Goal: Information Seeking & Learning: Learn about a topic

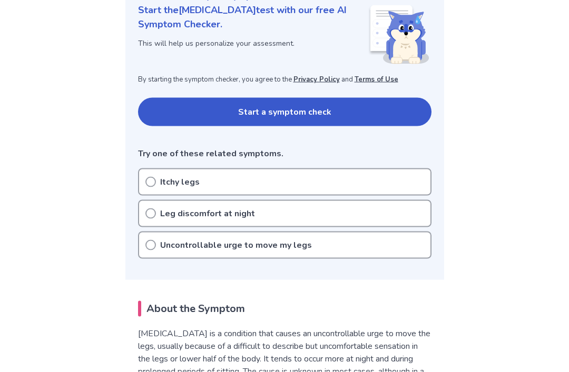
scroll to position [149, 0]
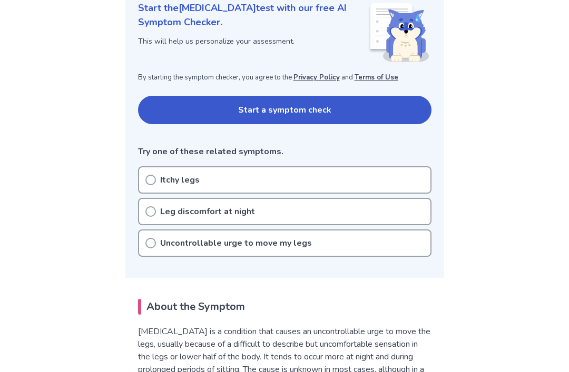
click at [160, 239] on p "Uncontrollable urge to move my legs" at bounding box center [236, 243] width 152 height 13
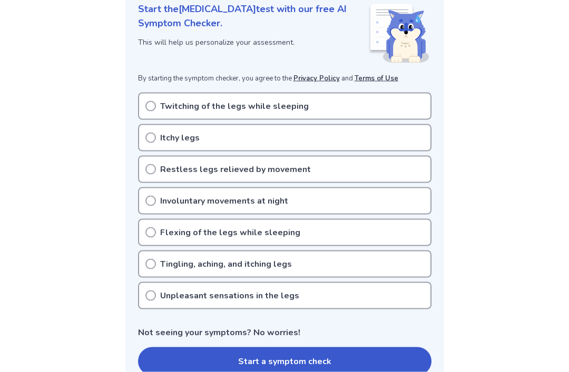
scroll to position [154, 0]
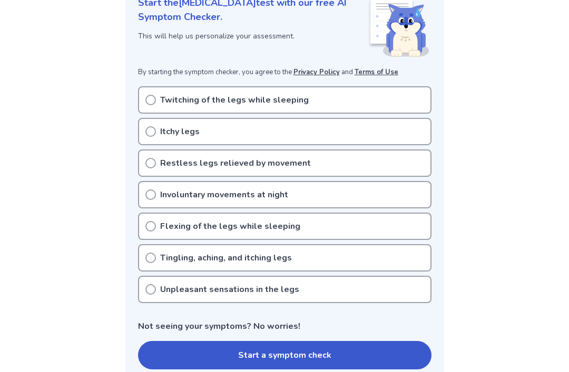
click at [153, 290] on icon at bounding box center [150, 289] width 11 height 11
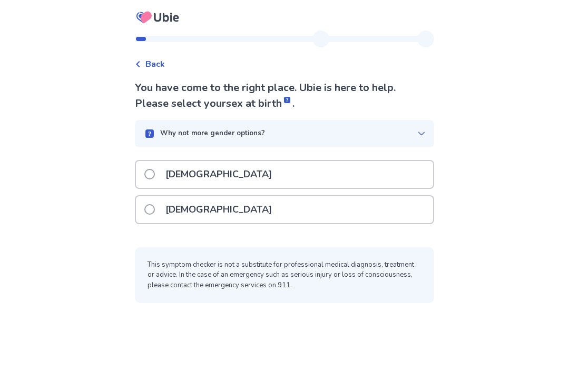
click at [153, 64] on span "Back" at bounding box center [154, 64] width 19 height 13
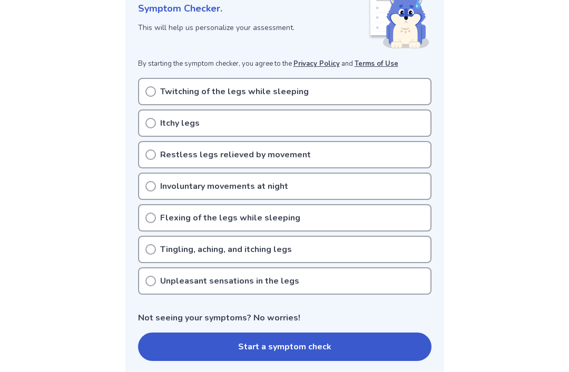
scroll to position [162, 0]
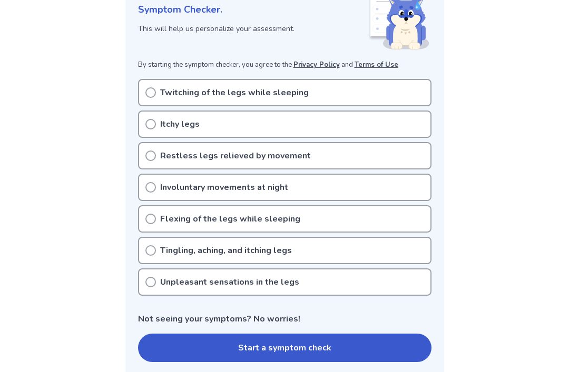
click at [318, 152] on div "Restless legs relieved by movement" at bounding box center [284, 155] width 293 height 27
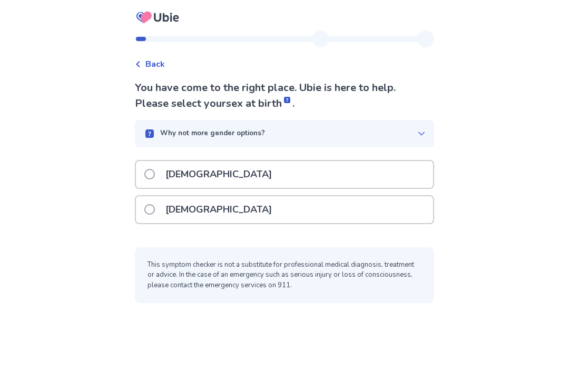
click at [357, 210] on div "[DEMOGRAPHIC_DATA]" at bounding box center [284, 210] width 297 height 27
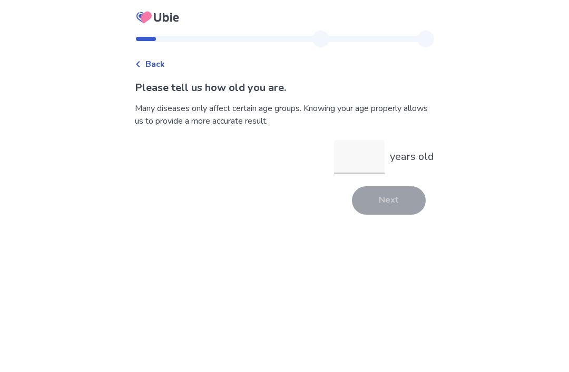
click at [357, 152] on input "years old" at bounding box center [359, 157] width 51 height 34
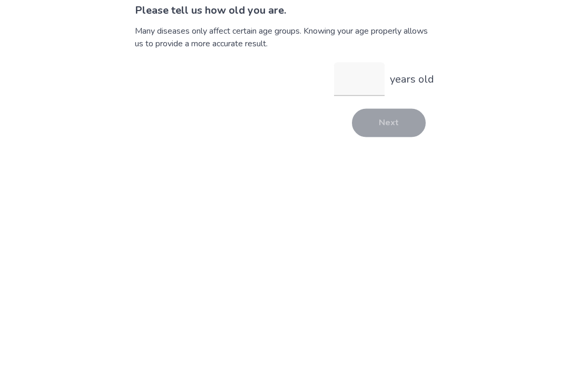
type input "*"
type input "**"
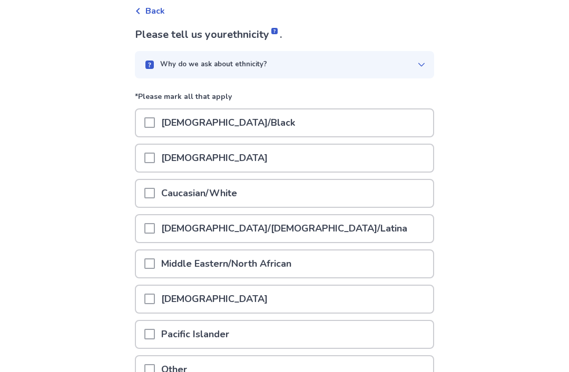
scroll to position [53, 0]
click at [79, 14] on div "Back Please tell us your ethnicity . Why do we ask about ethnicity? *Please mar…" at bounding box center [284, 213] width 569 height 532
click at [358, 230] on div "Hispanic/Latino/Latina" at bounding box center [284, 228] width 297 height 27
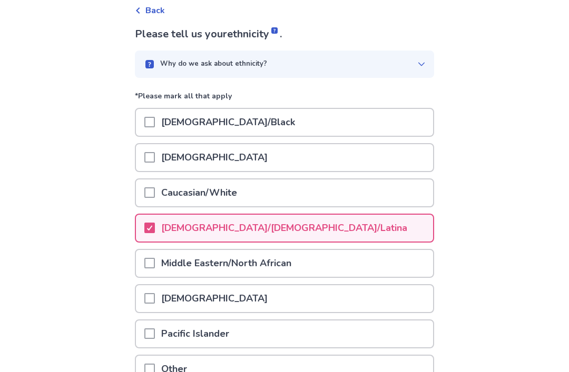
scroll to position [54, 0]
click at [155, 364] on span at bounding box center [149, 369] width 11 height 11
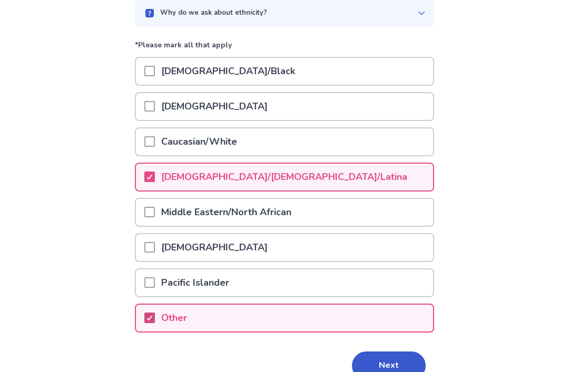
scroll to position [125, 0]
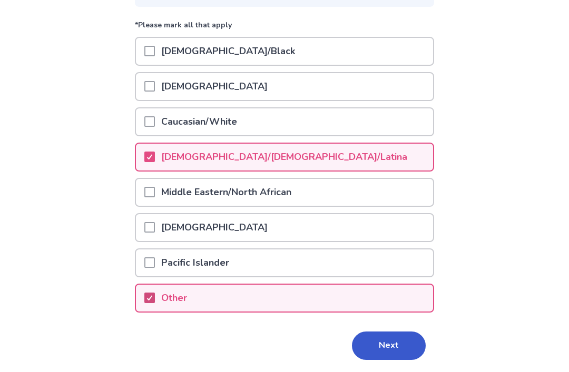
click at [396, 339] on button "Next" at bounding box center [389, 346] width 74 height 28
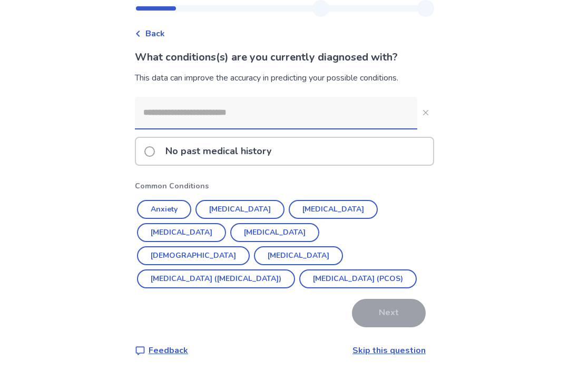
scroll to position [34, 0]
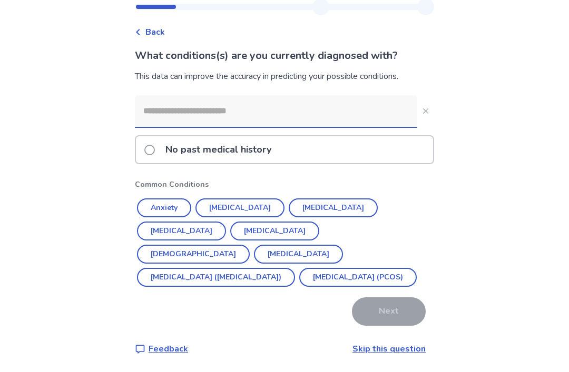
click at [357, 112] on input at bounding box center [276, 111] width 282 height 32
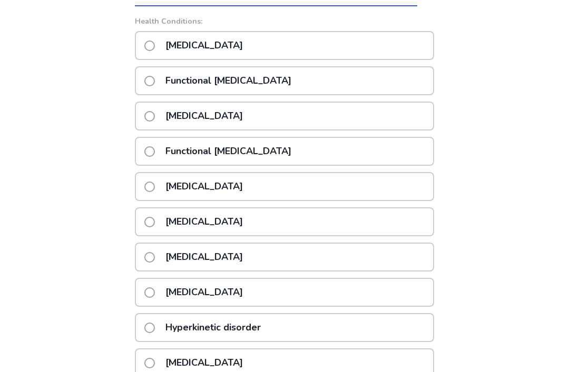
scroll to position [12, 0]
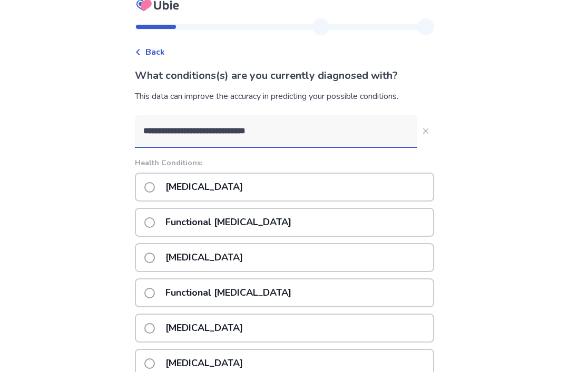
type input "**********"
click at [419, 137] on button "**********" at bounding box center [425, 131] width 17 height 17
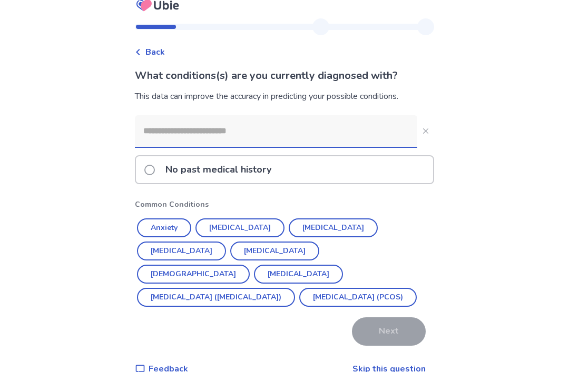
scroll to position [34, 0]
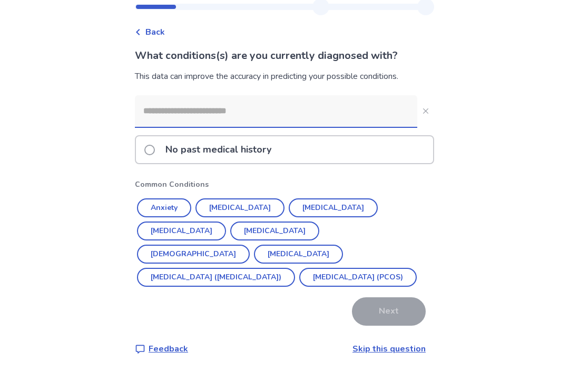
click at [154, 348] on div "Feedback" at bounding box center [161, 349] width 53 height 13
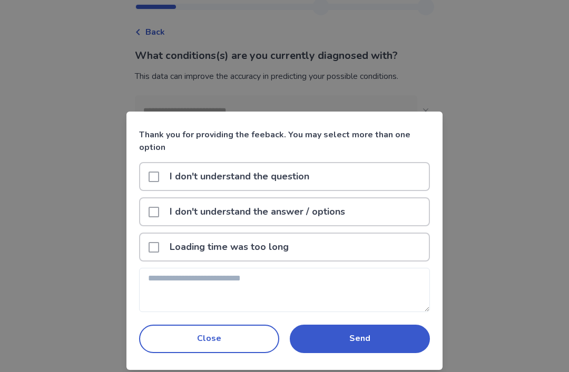
click at [166, 280] on textarea at bounding box center [284, 290] width 291 height 44
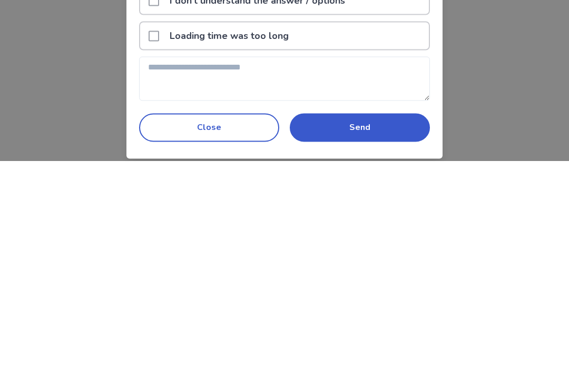
click at [52, 94] on div "Thank you for providing the feeback. You may select more than one option I don'…" at bounding box center [284, 186] width 569 height 372
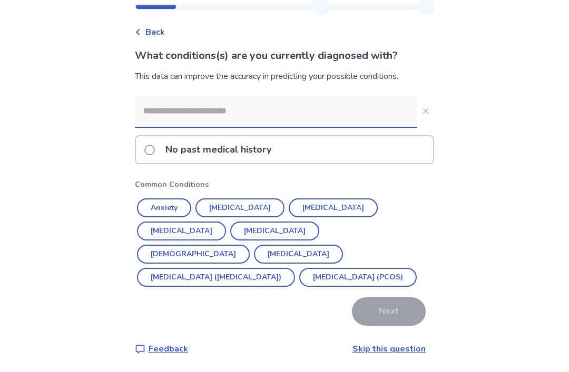
click at [152, 105] on input at bounding box center [276, 111] width 282 height 32
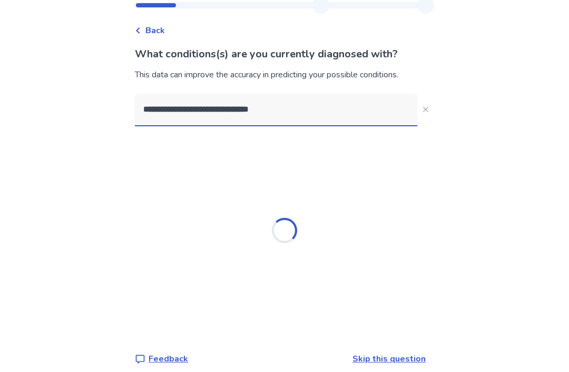
type input "**********"
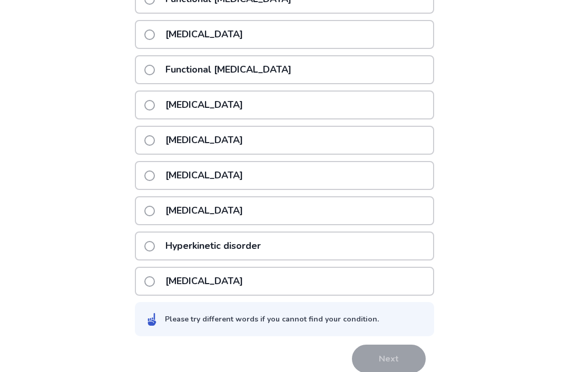
scroll to position [238, 0]
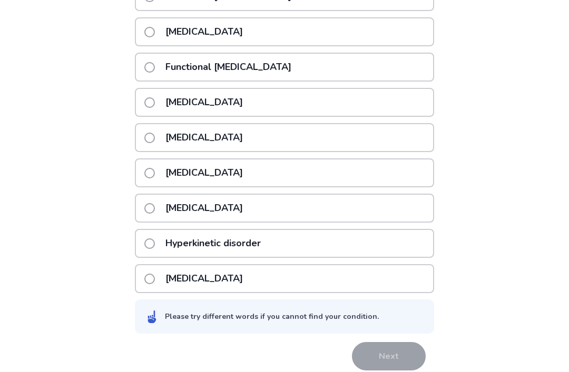
click at [398, 323] on div "Please try different words if you cannot find your condition." at bounding box center [285, 316] width 274 height 13
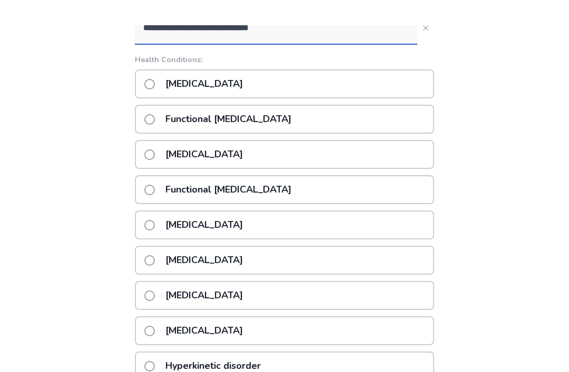
scroll to position [0, 0]
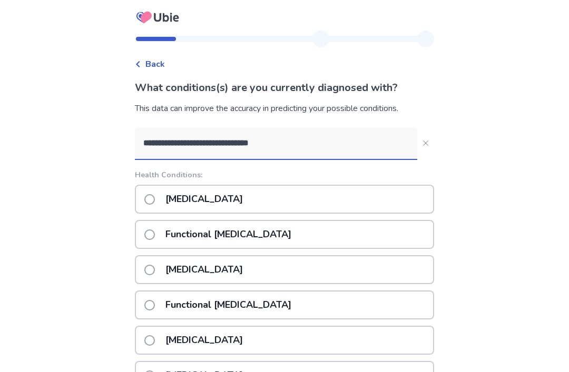
click at [423, 144] on icon "Close" at bounding box center [425, 143] width 5 height 5
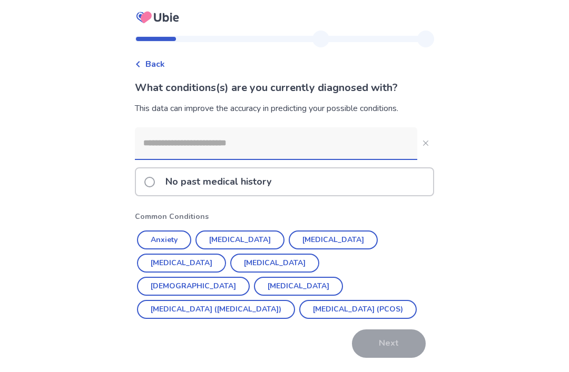
click at [302, 144] on input at bounding box center [276, 143] width 282 height 32
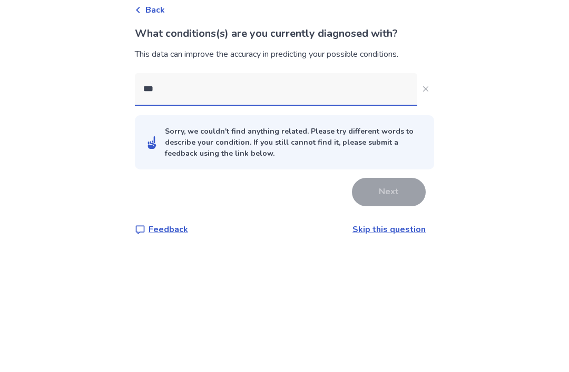
type input "***"
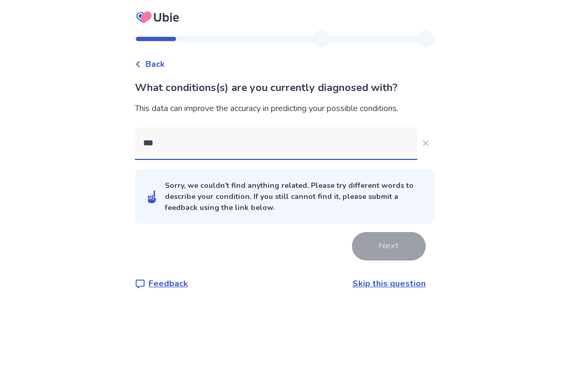
click at [163, 241] on div "What conditions(s) are you currently diagnosed with? This data can improve the …" at bounding box center [284, 185] width 299 height 210
click at [162, 278] on p "Feedback" at bounding box center [169, 284] width 40 height 13
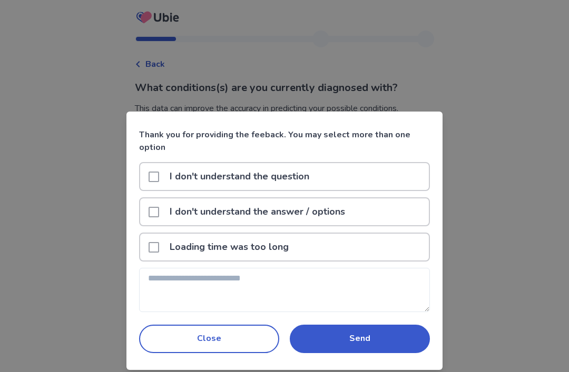
click at [383, 283] on textarea at bounding box center [284, 290] width 291 height 44
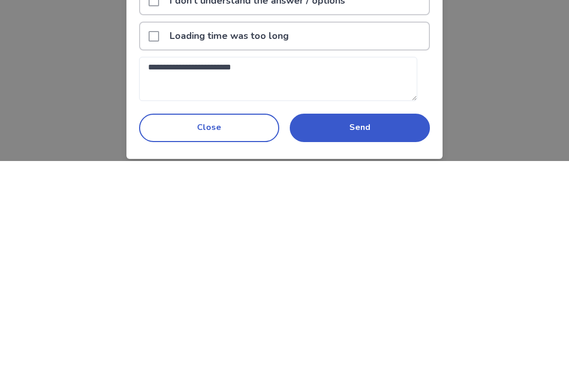
click at [233, 268] on textarea "**********" at bounding box center [278, 290] width 278 height 44
click at [230, 268] on textarea "**********" at bounding box center [278, 290] width 278 height 44
click at [237, 268] on textarea "**********" at bounding box center [278, 290] width 278 height 44
click at [230, 268] on textarea "**********" at bounding box center [278, 290] width 278 height 44
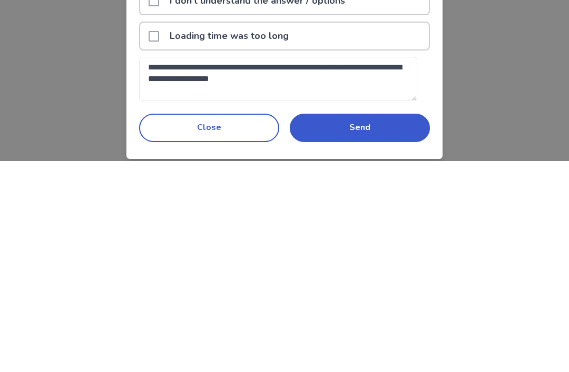
click at [340, 268] on textarea "**********" at bounding box center [278, 290] width 278 height 44
click at [254, 268] on textarea "**********" at bounding box center [278, 290] width 278 height 44
click at [393, 268] on textarea "**********" at bounding box center [278, 290] width 278 height 44
type textarea "**********"
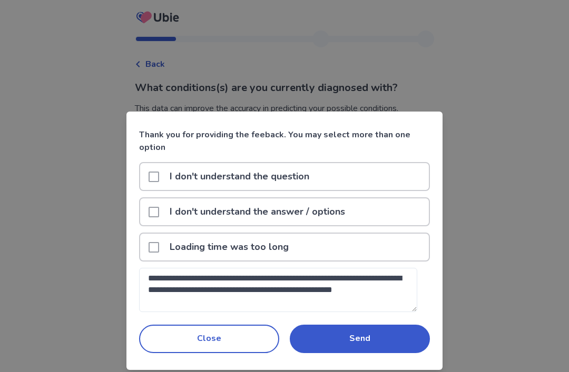
click at [387, 341] on button "Send" at bounding box center [360, 339] width 140 height 28
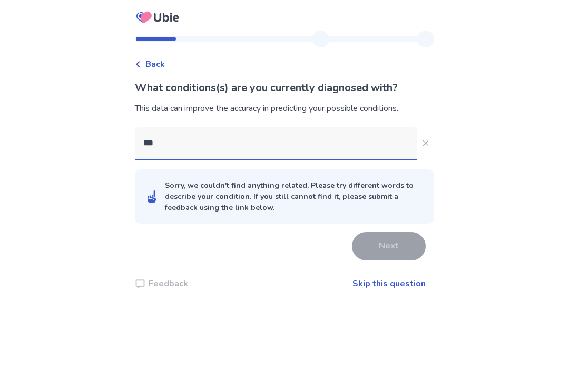
scroll to position [0, 0]
click at [423, 145] on icon "Close" at bounding box center [425, 143] width 5 height 5
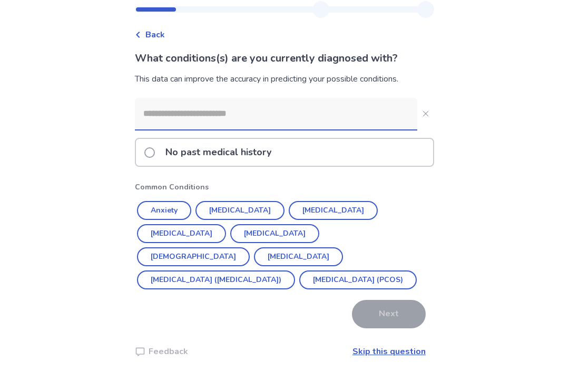
scroll to position [34, 0]
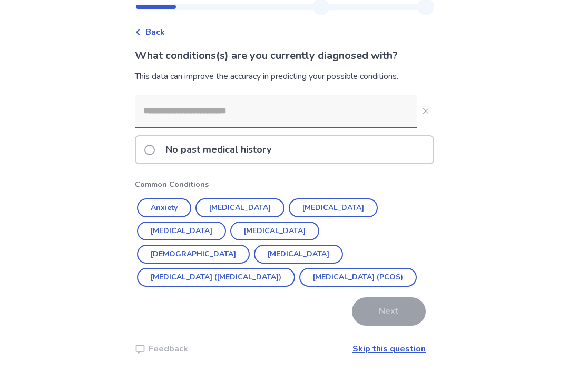
click at [250, 245] on button "Asthma" at bounding box center [193, 254] width 113 height 19
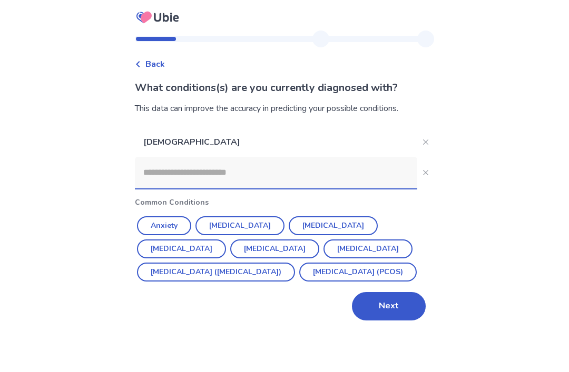
click at [336, 157] on input at bounding box center [276, 173] width 282 height 32
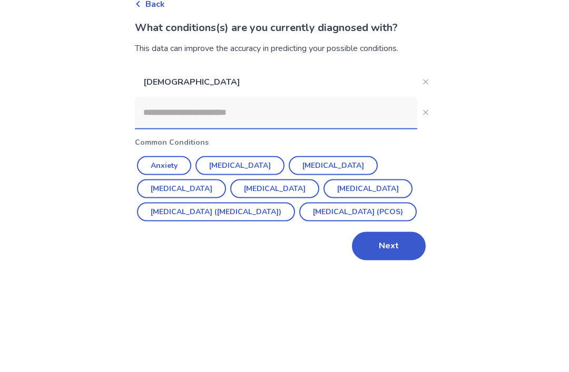
type input "*"
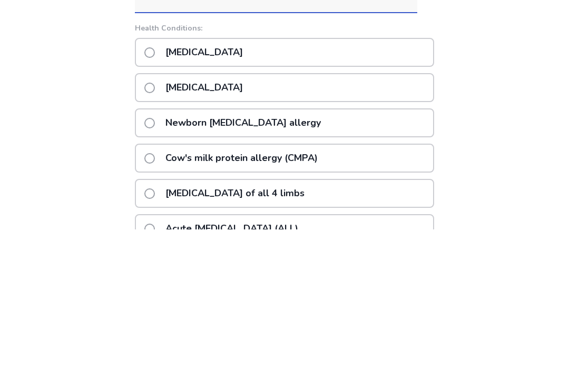
type input "******"
click at [357, 216] on div "Food allergy" at bounding box center [284, 230] width 299 height 29
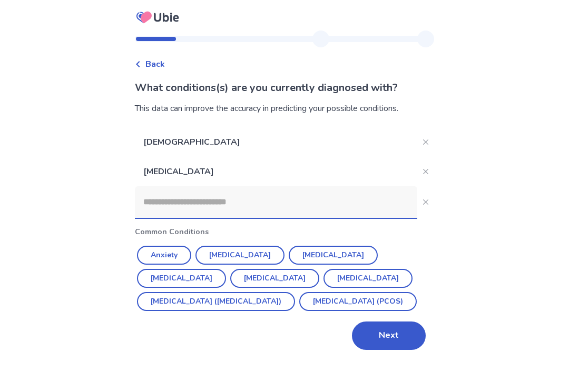
click at [154, 186] on input at bounding box center [276, 202] width 282 height 32
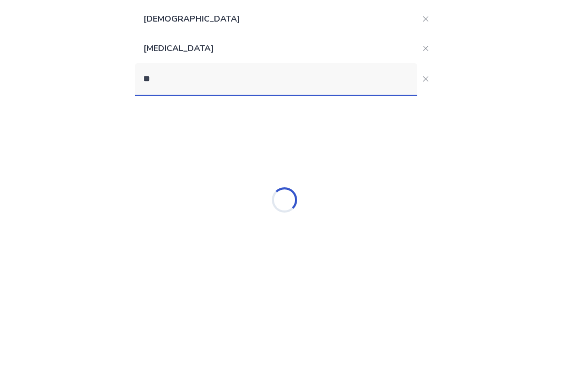
type input "*"
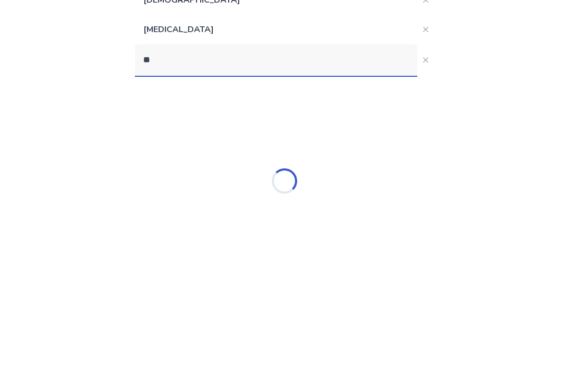
type input "*"
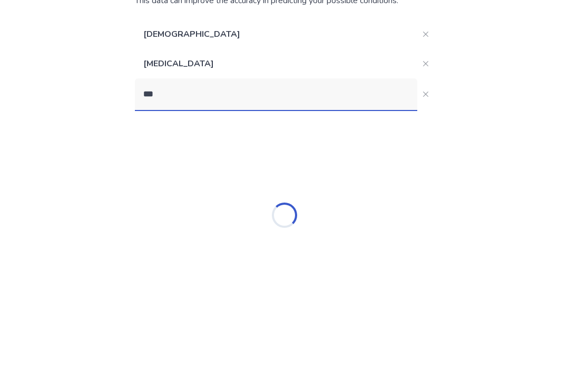
type input "****"
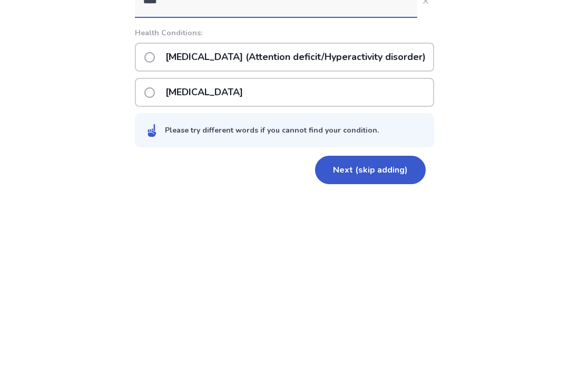
click at [385, 219] on p "ADHD (Attention deficit/Hyperactivity disorder)" at bounding box center [295, 232] width 273 height 27
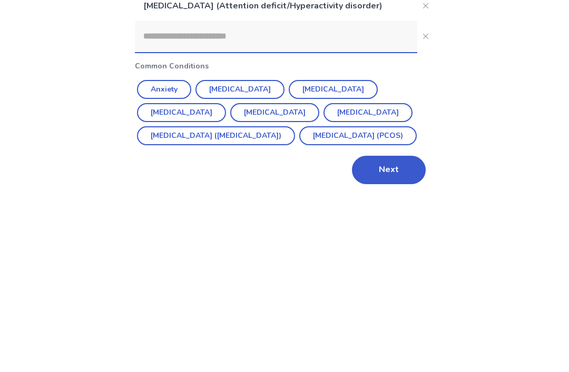
scroll to position [43, 0]
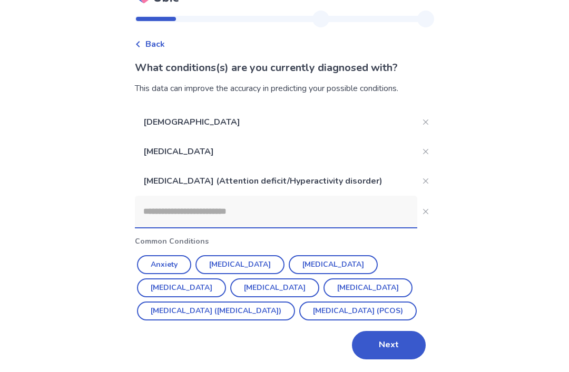
click at [369, 358] on button "Next" at bounding box center [389, 345] width 74 height 28
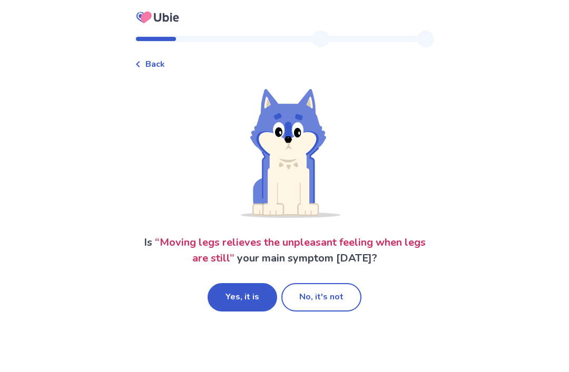
click at [333, 299] on button "No, it's not" at bounding box center [321, 297] width 80 height 28
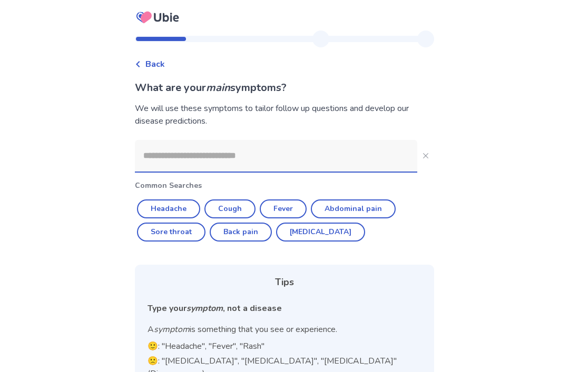
click at [340, 157] on input at bounding box center [276, 156] width 282 height 32
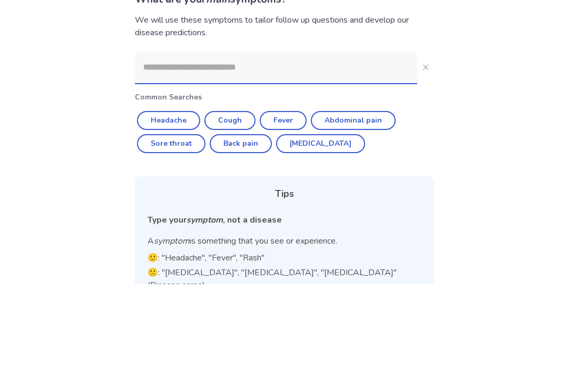
scroll to position [54, 0]
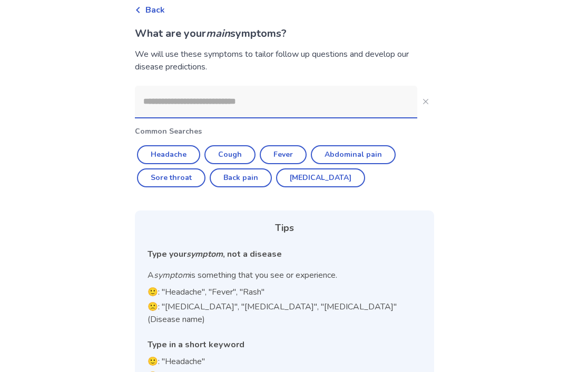
click at [260, 184] on button "Back pain" at bounding box center [241, 178] width 62 height 19
type input "*********"
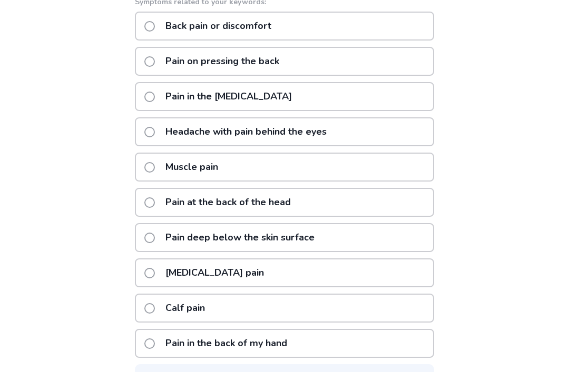
scroll to position [192, 0]
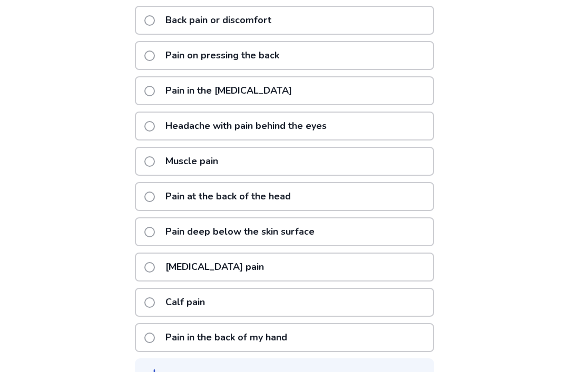
click at [349, 165] on div "Muscle pain" at bounding box center [284, 161] width 299 height 29
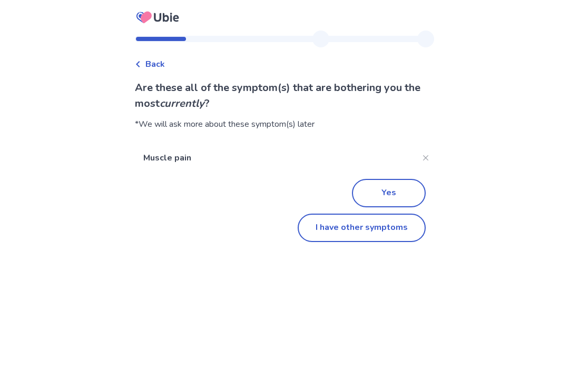
click at [377, 234] on button "I have other symptoms" at bounding box center [362, 228] width 128 height 28
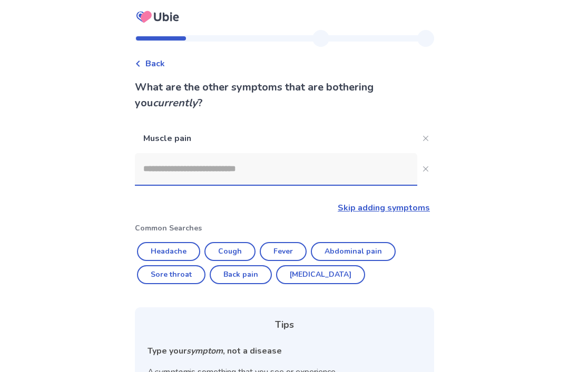
scroll to position [13, 0]
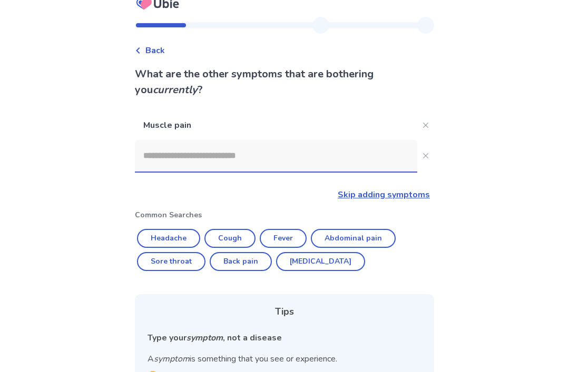
click at [252, 266] on button "Back pain" at bounding box center [241, 262] width 62 height 19
type input "*********"
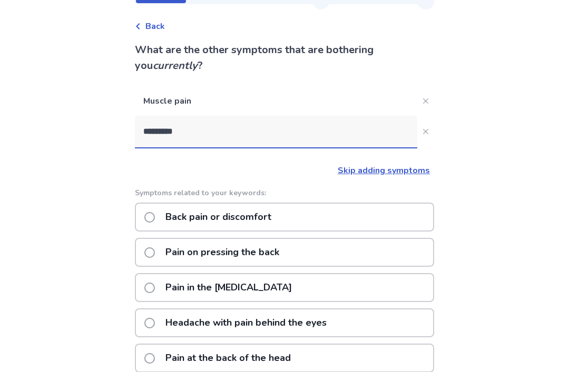
scroll to position [39, 0]
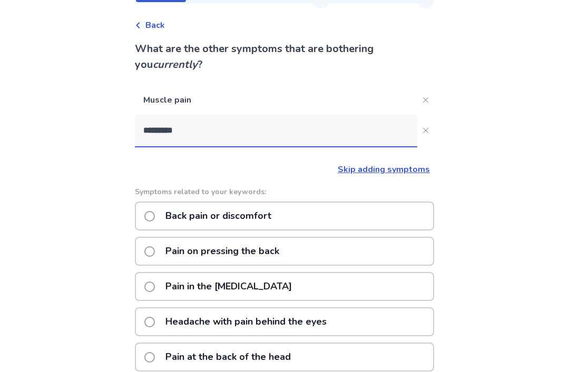
click at [313, 218] on div "Back pain or discomfort" at bounding box center [284, 216] width 299 height 29
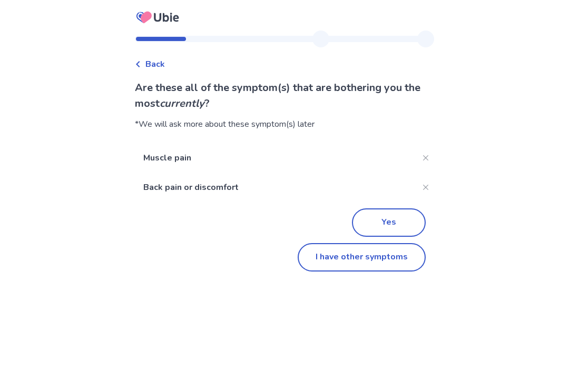
click at [367, 256] on button "I have other symptoms" at bounding box center [362, 257] width 128 height 28
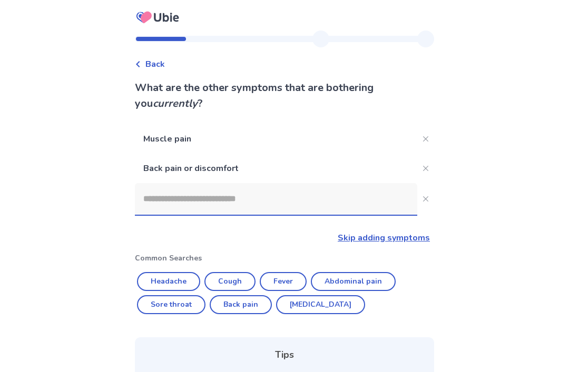
scroll to position [73, 0]
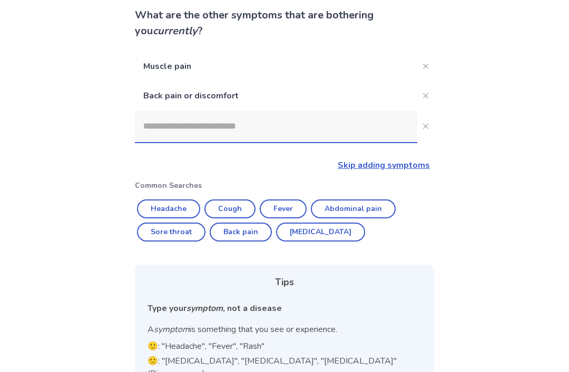
click at [329, 141] on input at bounding box center [276, 127] width 282 height 32
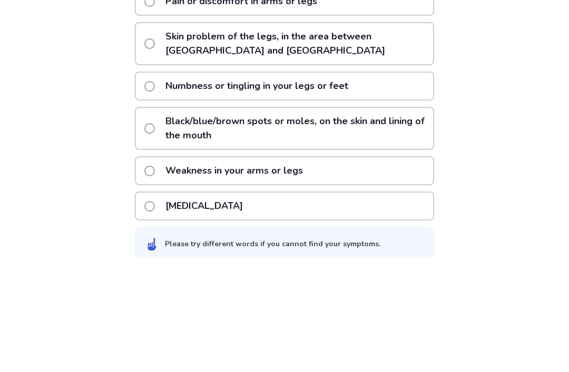
scroll to position [182, 0]
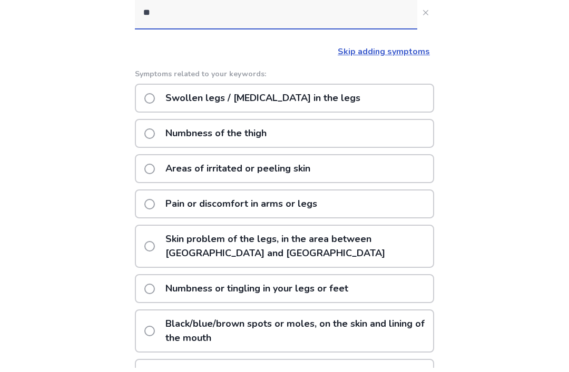
type input "*"
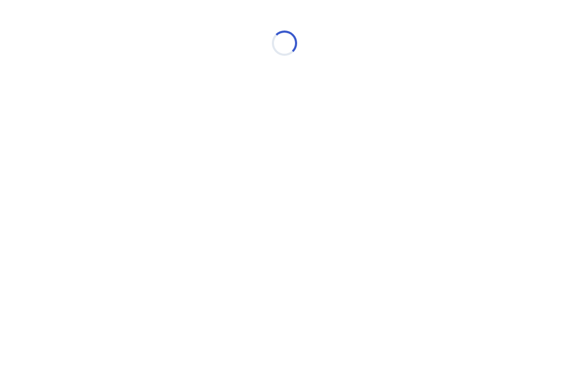
scroll to position [93, 0]
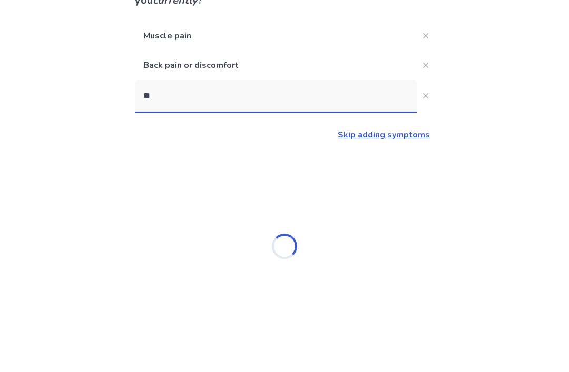
type input "*"
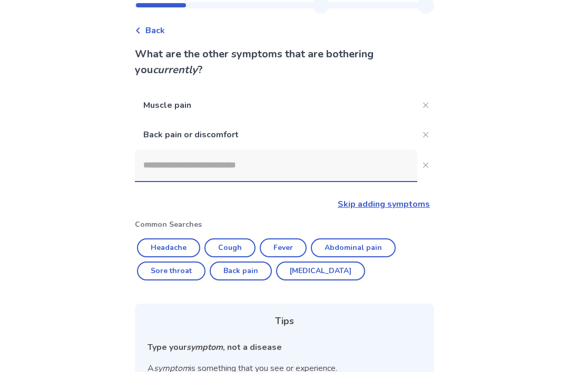
scroll to position [33, 0]
click at [351, 181] on input at bounding box center [276, 166] width 282 height 32
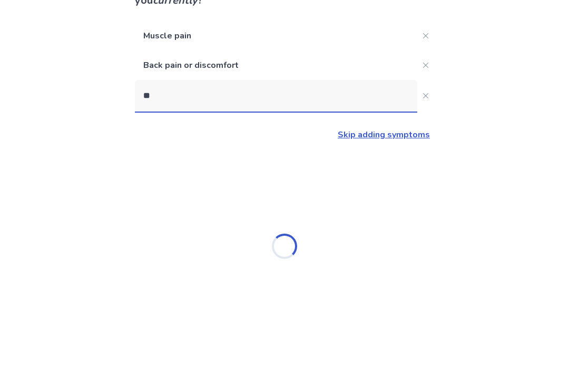
type input "*"
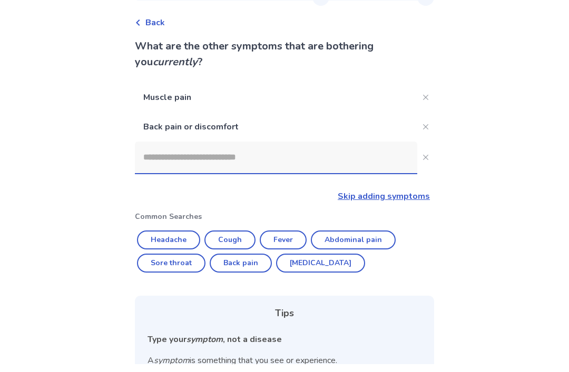
click at [423, 132] on icon "Close" at bounding box center [425, 134] width 5 height 5
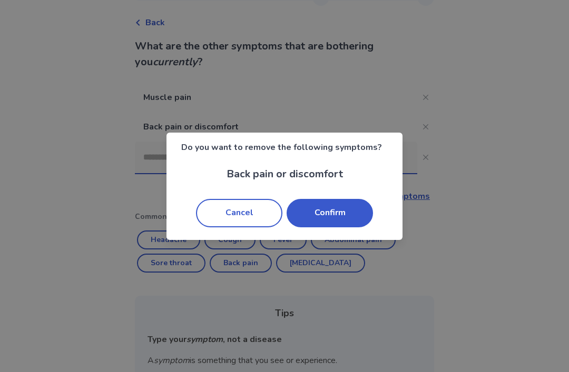
click at [259, 228] on button "Cancel" at bounding box center [239, 213] width 86 height 28
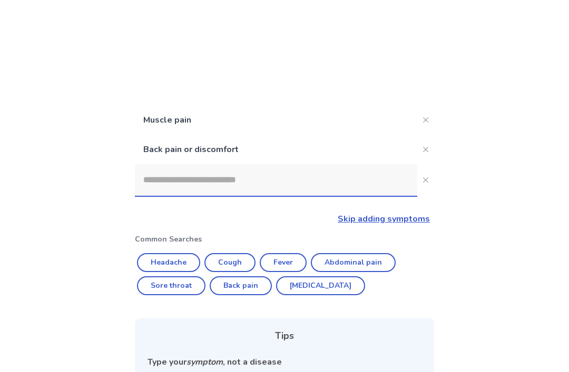
scroll to position [0, 0]
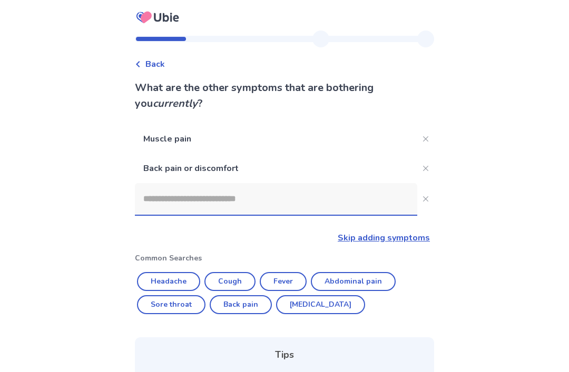
click at [151, 70] on div "Back" at bounding box center [150, 64] width 30 height 13
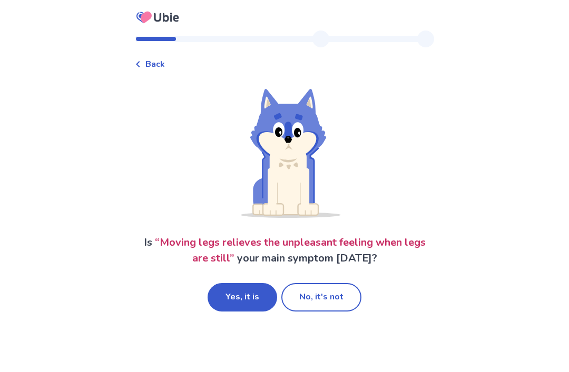
click at [253, 295] on button "Yes, it is" at bounding box center [243, 297] width 70 height 28
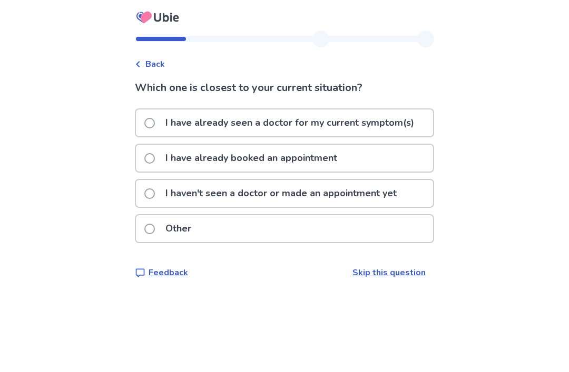
click at [151, 196] on label "I haven't seen a doctor or made an appointment yet" at bounding box center [273, 193] width 259 height 27
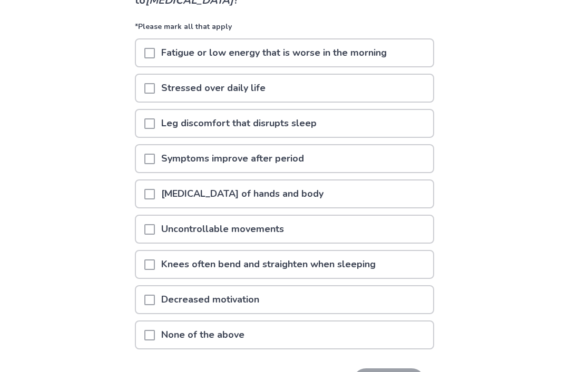
scroll to position [103, 0]
click at [155, 272] on div at bounding box center [149, 264] width 11 height 27
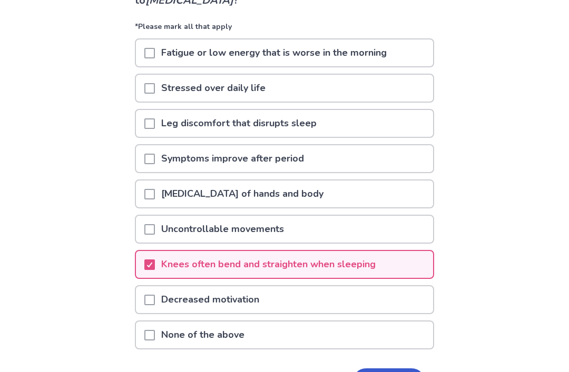
click at [154, 195] on span at bounding box center [149, 194] width 11 height 11
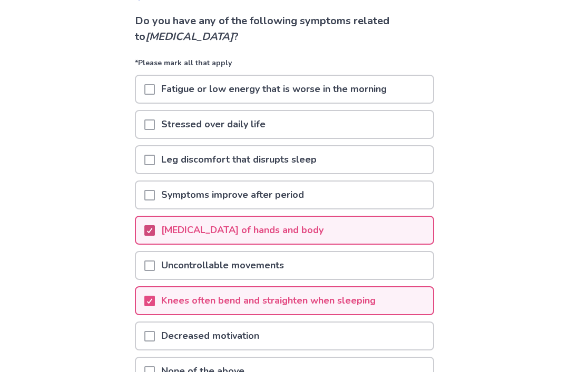
click at [152, 169] on div at bounding box center [149, 160] width 11 height 27
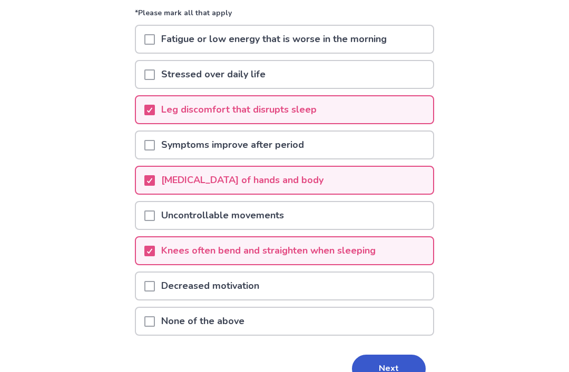
scroll to position [122, 0]
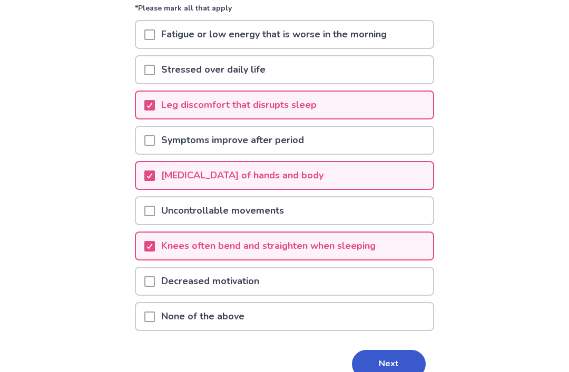
click at [386, 366] on button "Next" at bounding box center [389, 364] width 74 height 28
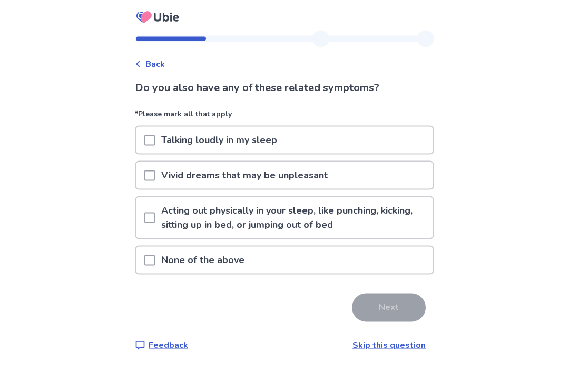
click at [354, 247] on div "None of the above" at bounding box center [284, 260] width 297 height 27
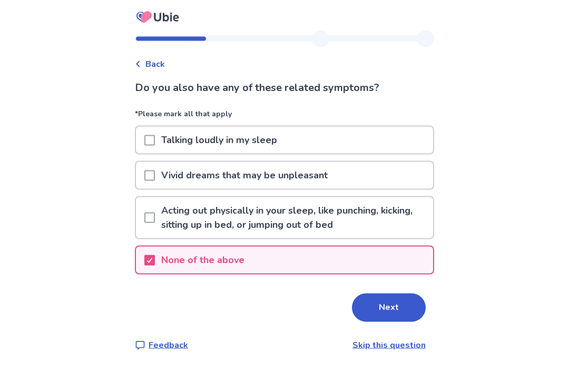
scroll to position [26, 0]
click at [386, 294] on button "Next" at bounding box center [389, 308] width 74 height 28
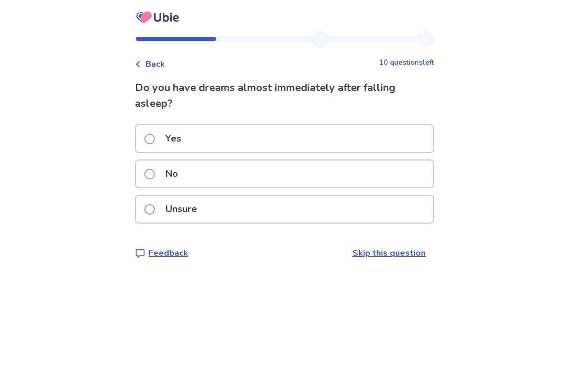
click at [351, 179] on div "No" at bounding box center [284, 174] width 297 height 27
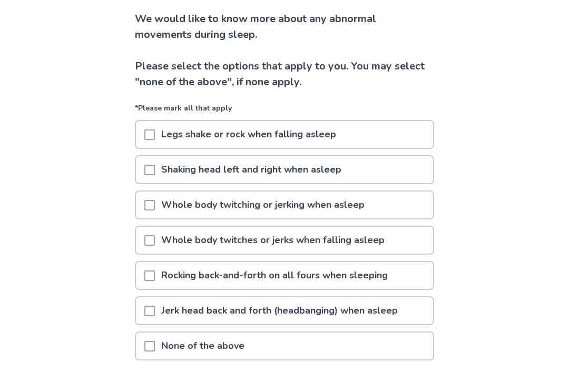
scroll to position [71, 0]
